Goal: Transaction & Acquisition: Purchase product/service

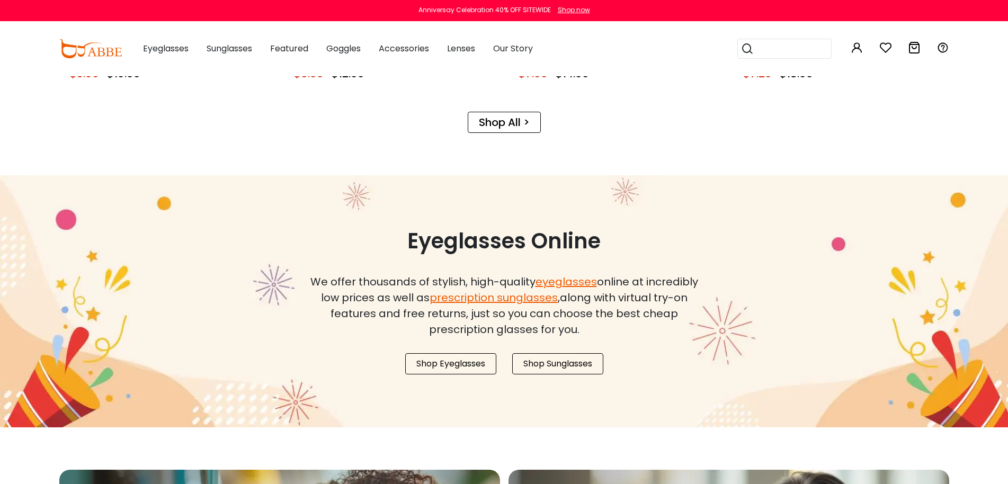
scroll to position [954, 0]
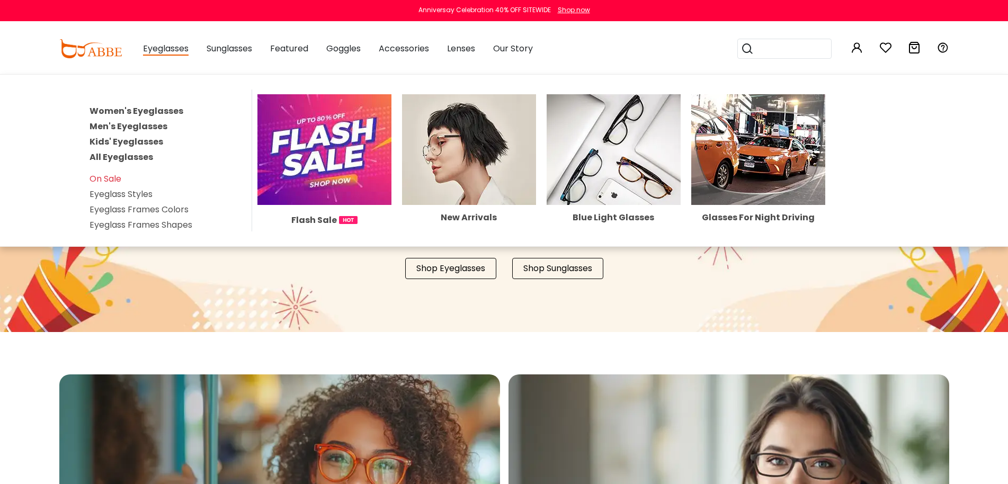
type input "********"
click at [125, 158] on link "All Eyeglasses" at bounding box center [122, 157] width 64 height 12
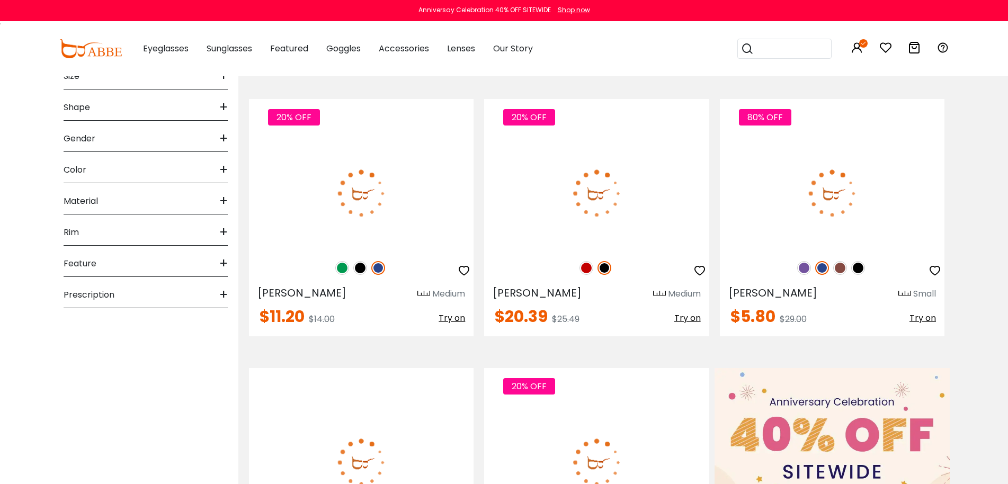
scroll to position [214, 0]
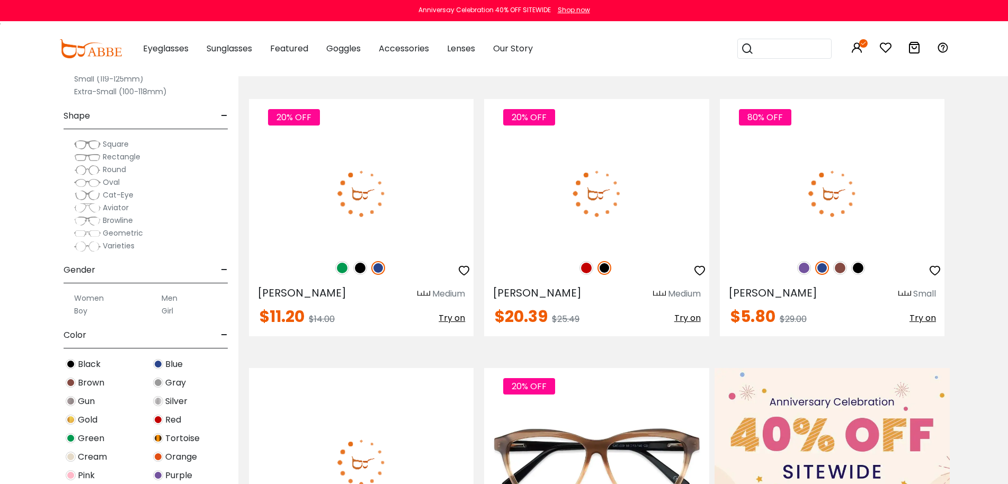
click at [93, 365] on span "Black" at bounding box center [89, 364] width 23 height 13
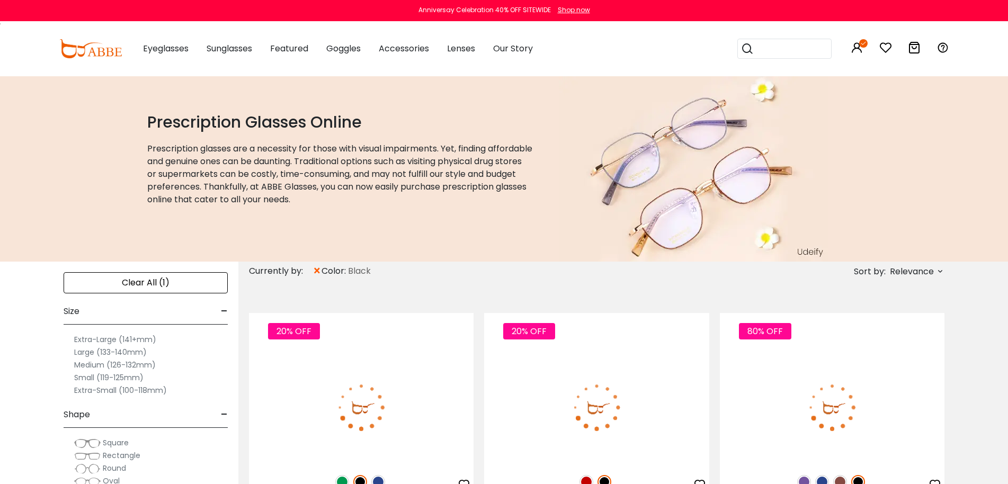
click at [908, 276] on span "Relevance" at bounding box center [912, 271] width 44 height 19
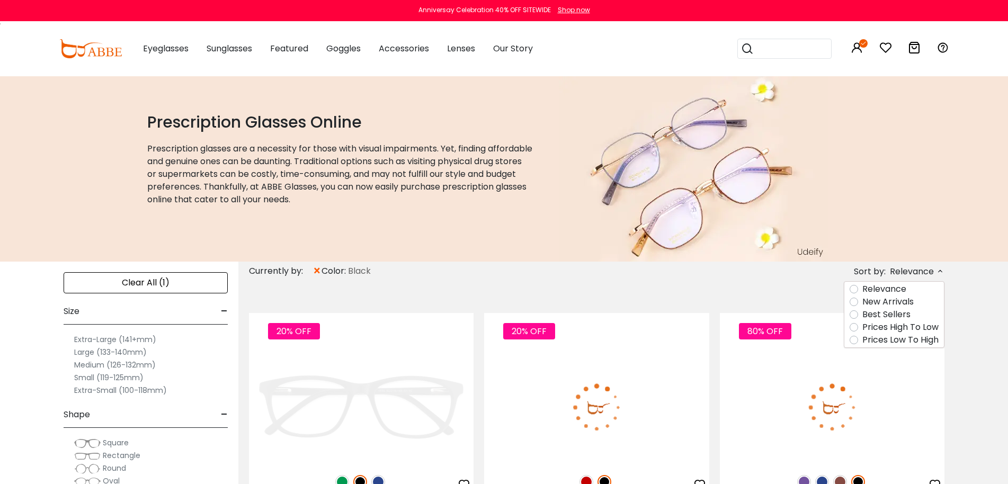
click at [897, 302] on label "New Arrivals" at bounding box center [888, 302] width 51 height 13
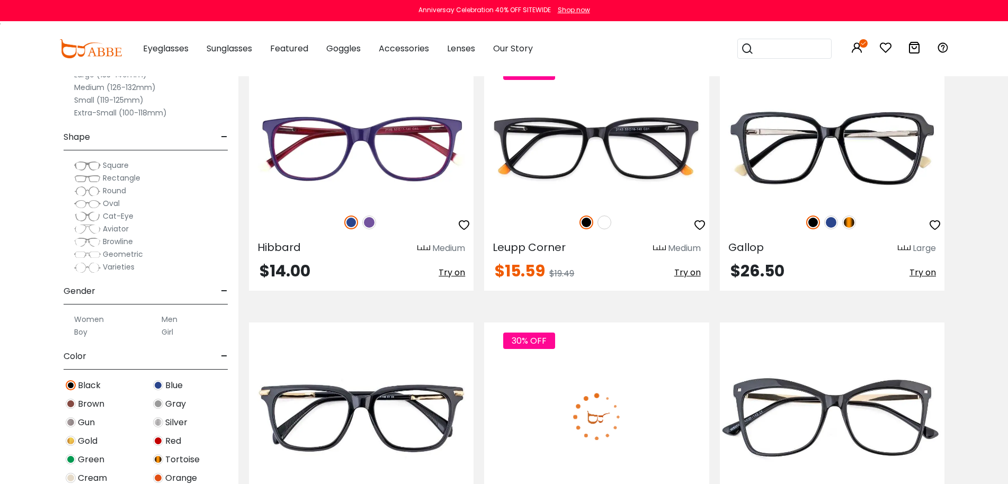
scroll to position [2014, 0]
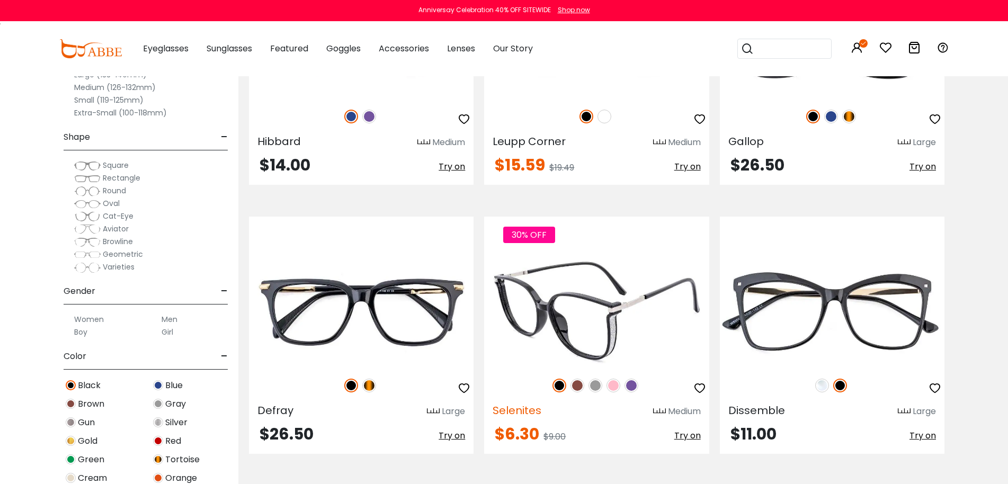
click at [525, 409] on span "Selenites" at bounding box center [517, 410] width 49 height 15
copy span "Selenites"
